Goal: Transaction & Acquisition: Purchase product/service

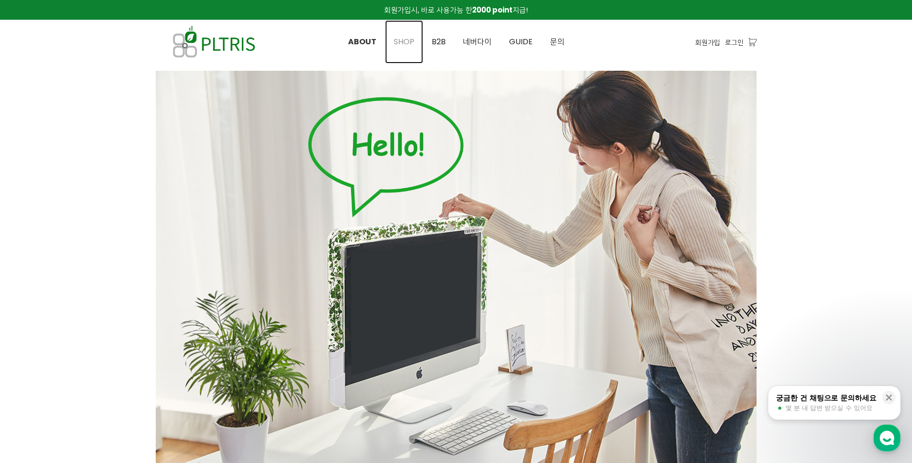
click at [404, 42] on span "SHOP" at bounding box center [404, 41] width 21 height 11
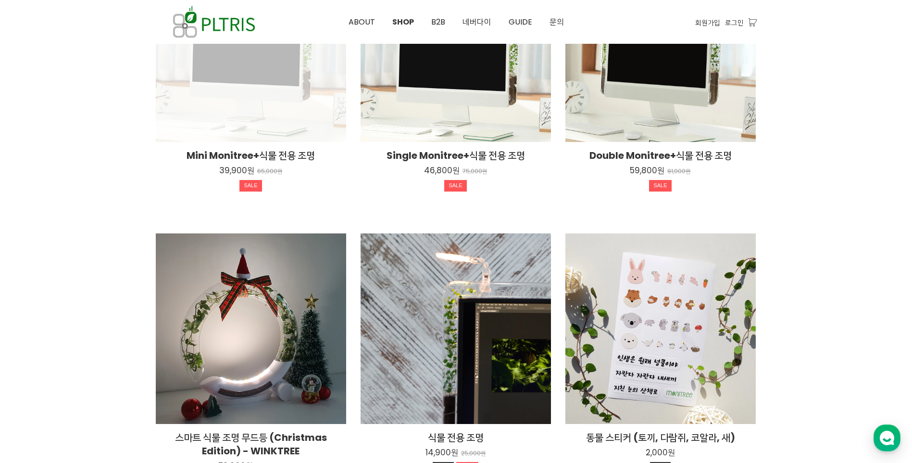
scroll to position [481, 0]
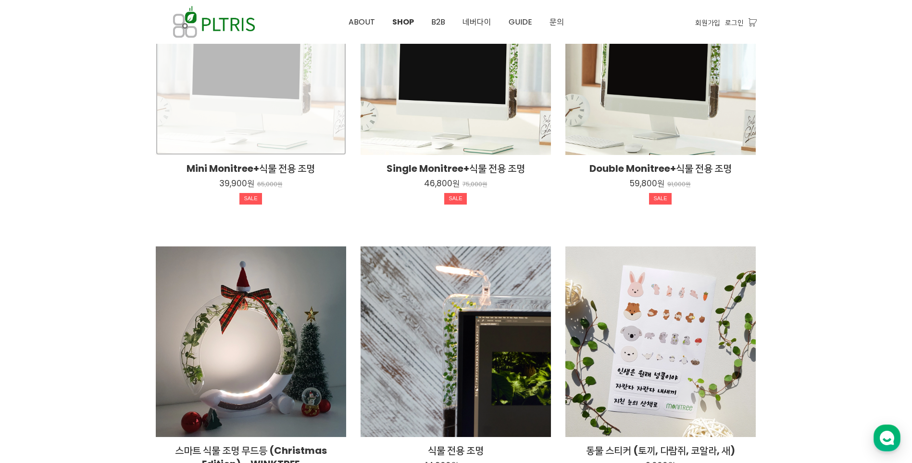
click at [291, 131] on div "Mini Monitree+식물 전용 조명 39,900원 65,000원 SALE" at bounding box center [251, 59] width 190 height 190
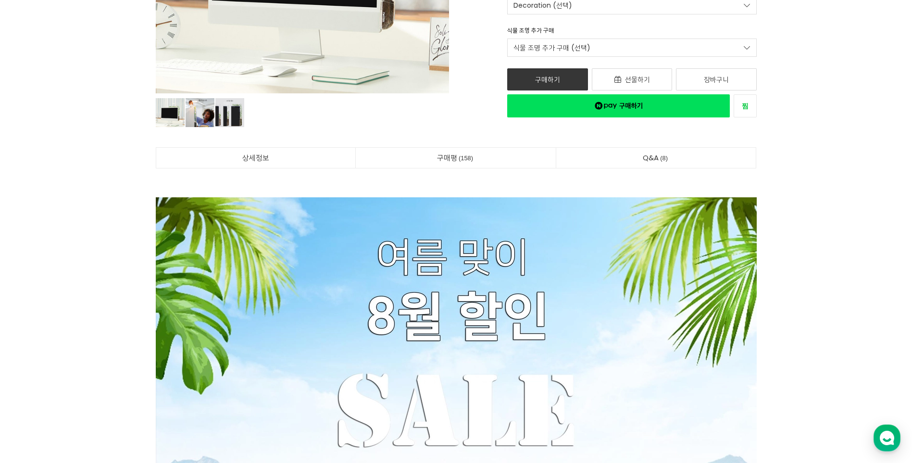
scroll to position [769, 0]
